Goal: Obtain resource: Download file/media

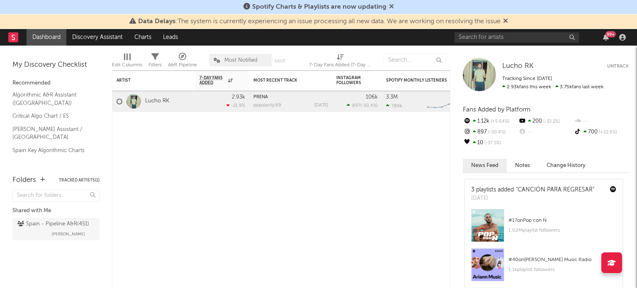
click at [391, 6] on icon at bounding box center [391, 6] width 5 height 7
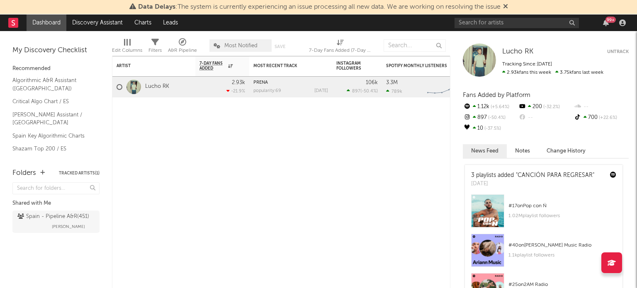
click at [507, 8] on icon at bounding box center [505, 6] width 5 height 7
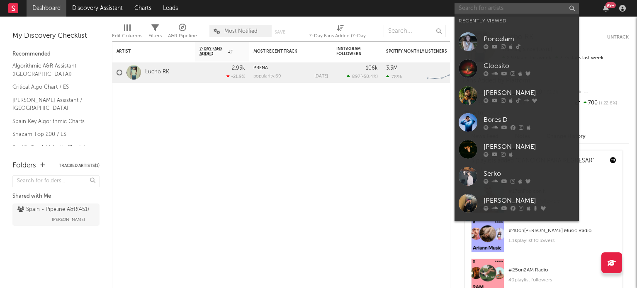
click at [493, 4] on input "text" at bounding box center [516, 8] width 124 height 10
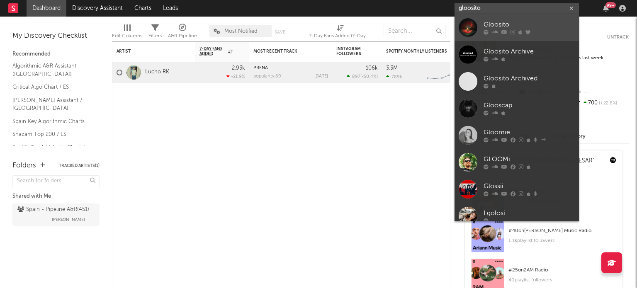
type input "gloosito"
click at [473, 28] on div at bounding box center [467, 27] width 19 height 19
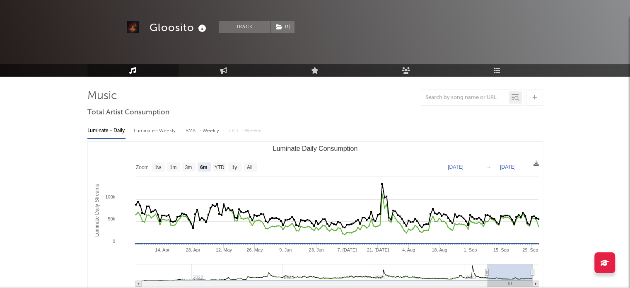
scroll to position [38, 0]
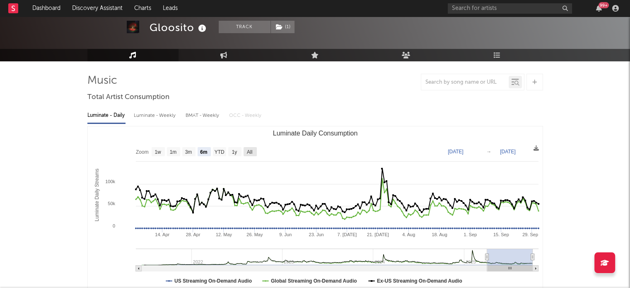
click at [252, 150] on text "All" at bounding box center [249, 152] width 5 height 6
select select "All"
type input "2021-06-14"
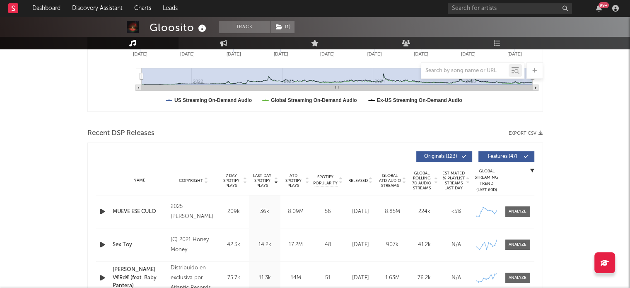
scroll to position [254, 0]
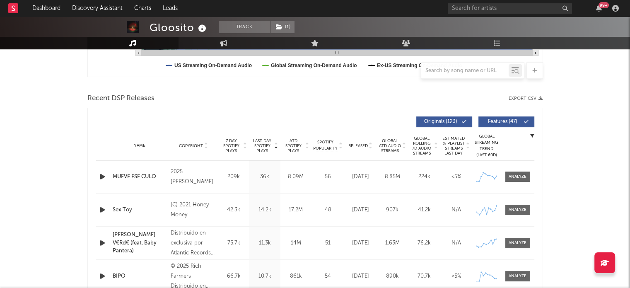
click at [527, 97] on button "Export CSV" at bounding box center [526, 98] width 34 height 5
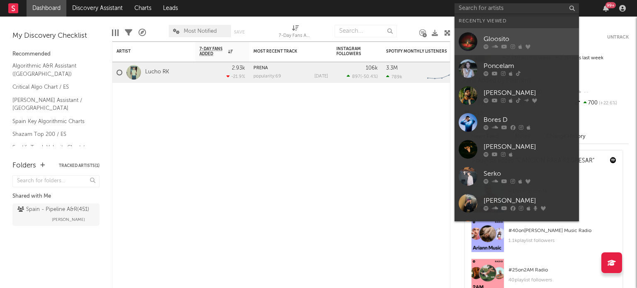
click at [489, 43] on div "Gloosito" at bounding box center [528, 39] width 91 height 10
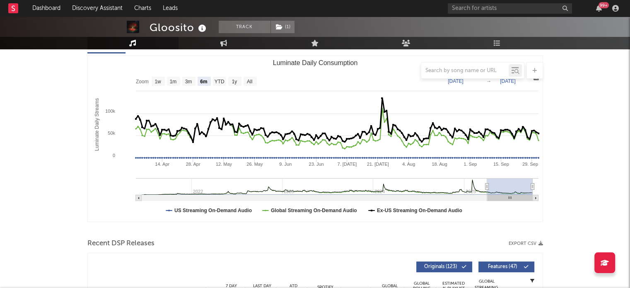
scroll to position [71, 0]
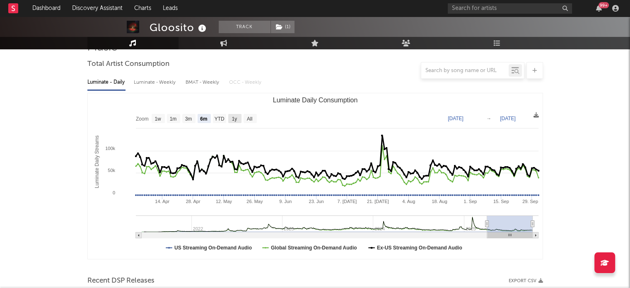
click at [238, 115] on rect "Luminate Daily Consumption" at bounding box center [234, 118] width 13 height 9
select select "1y"
type input "[DATE]"
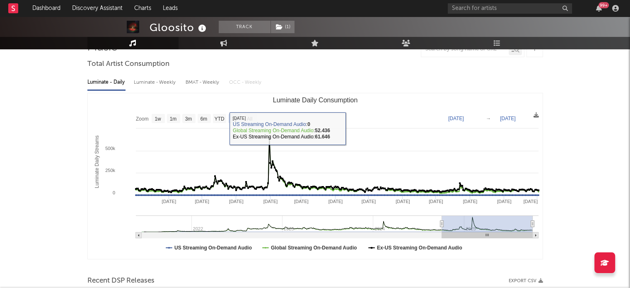
scroll to position [36, 0]
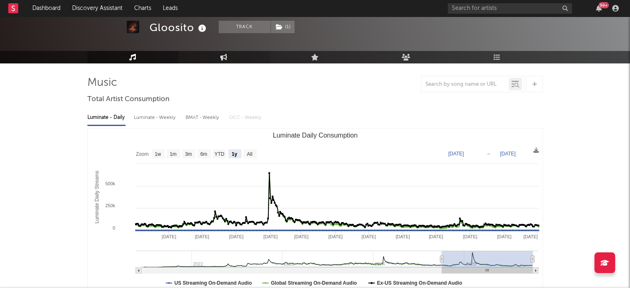
click at [213, 53] on link "Engagement" at bounding box center [224, 57] width 91 height 12
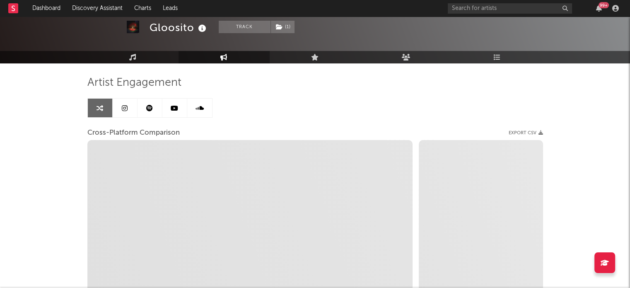
select select "1w"
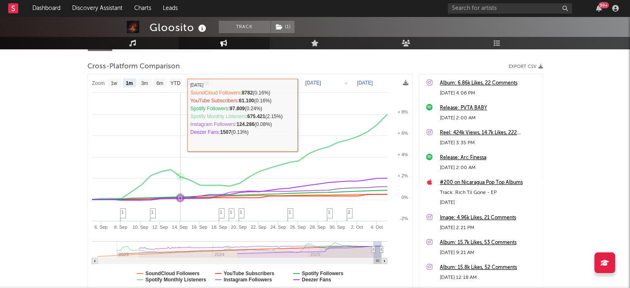
scroll to position [104, 0]
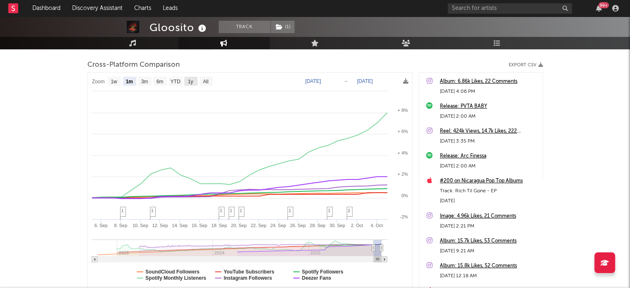
drag, startPoint x: 190, startPoint y: 81, endPoint x: 214, endPoint y: 80, distance: 24.0
click at [190, 81] on text "1y" at bounding box center [190, 82] width 5 height 6
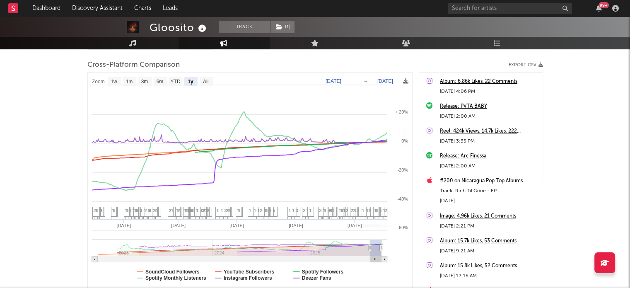
select select "1y"
type input "[DATE]"
select select "1y"
